Goal: Information Seeking & Learning: Learn about a topic

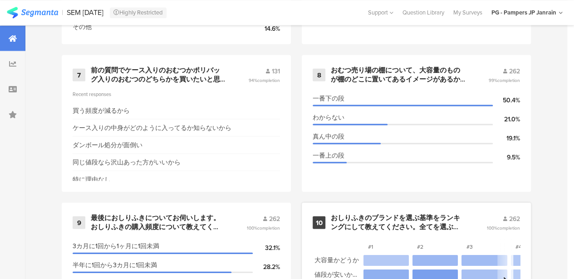
scroll to position [831, 0]
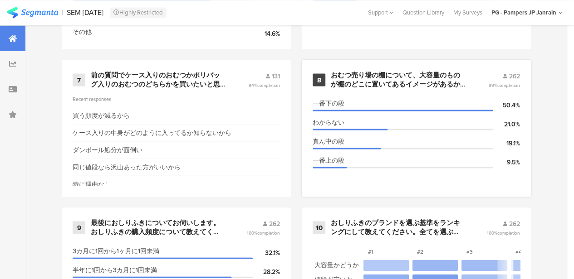
click at [414, 81] on div "おむつ売り場の棚について、大容量のものが棚のどこに置いてあるイメージがあるか教えてください。" at bounding box center [399, 80] width 136 height 18
